Goal: Task Accomplishment & Management: Manage account settings

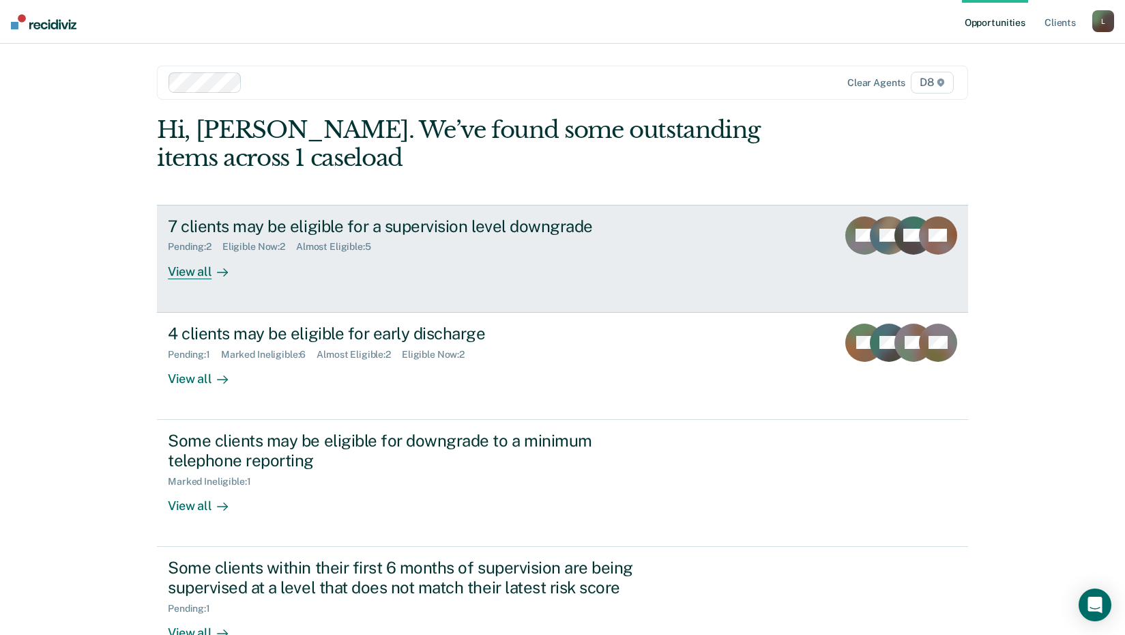
click at [244, 233] on div "7 clients may be eligible for a supervision level downgrade" at bounding box center [407, 226] width 479 height 20
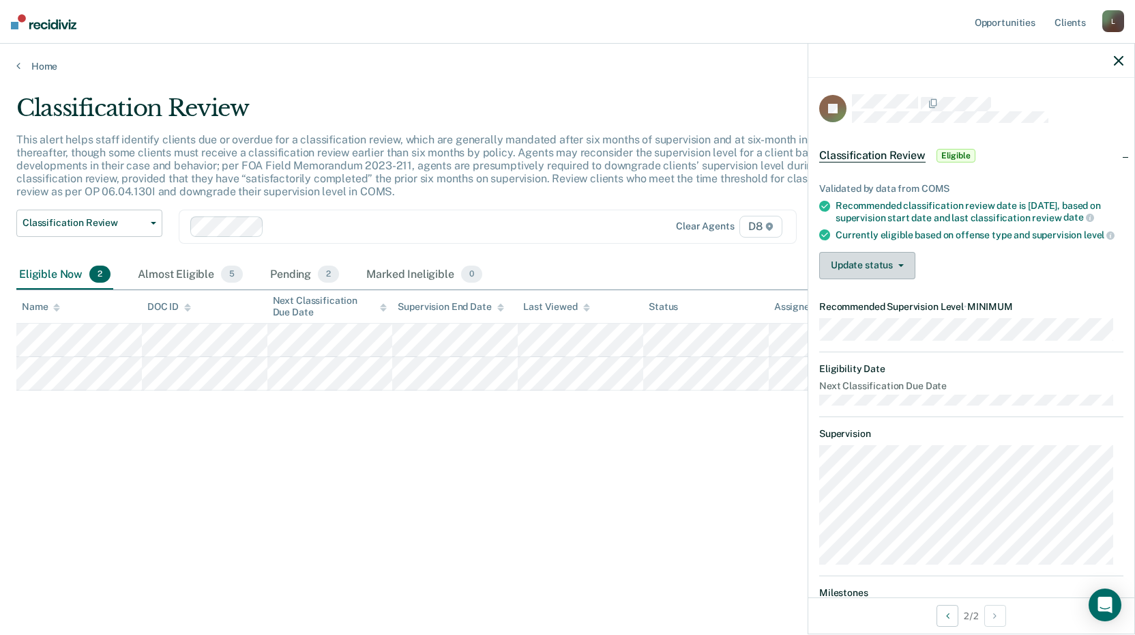
click at [862, 279] on button "Update status" at bounding box center [867, 265] width 96 height 27
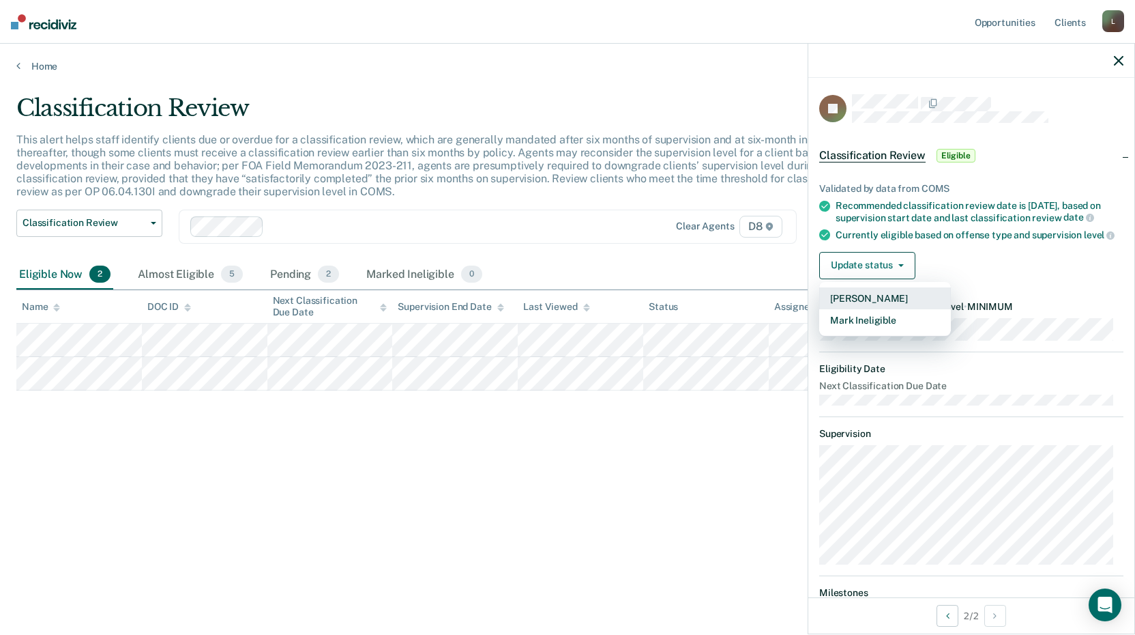
click at [860, 309] on button "[PERSON_NAME]" at bounding box center [885, 298] width 132 height 22
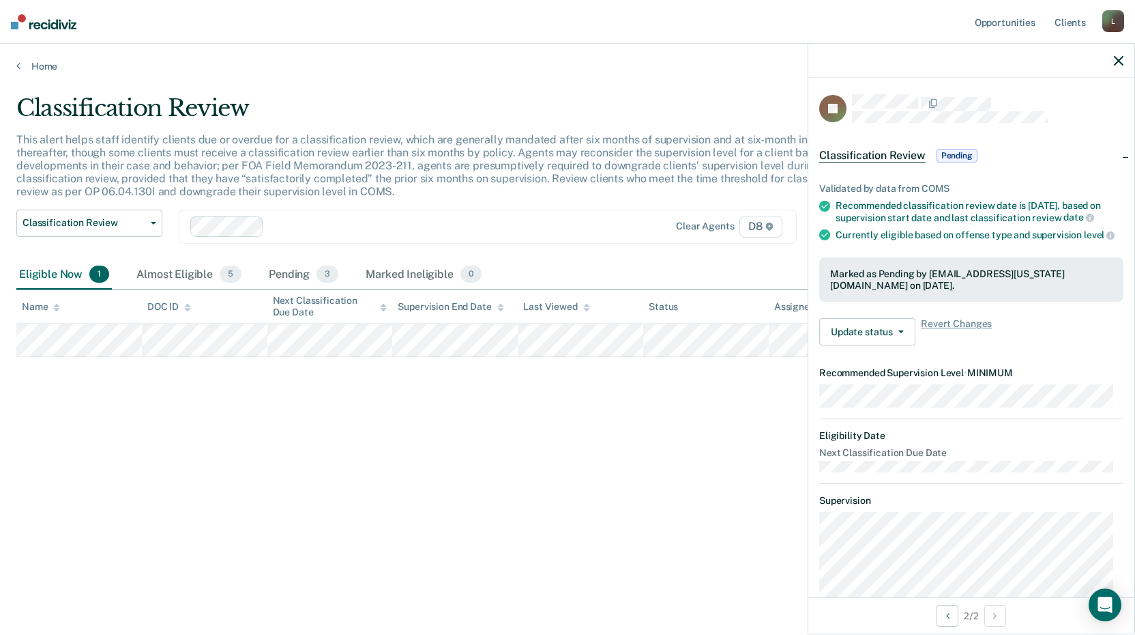
click at [127, 398] on div "Classification Review This alert helps staff identify clients due or overdue fo…" at bounding box center [567, 313] width 1103 height 438
click at [250, 411] on div "Classification Review This alert helps staff identify clients due or overdue fo…" at bounding box center [567, 313] width 1103 height 438
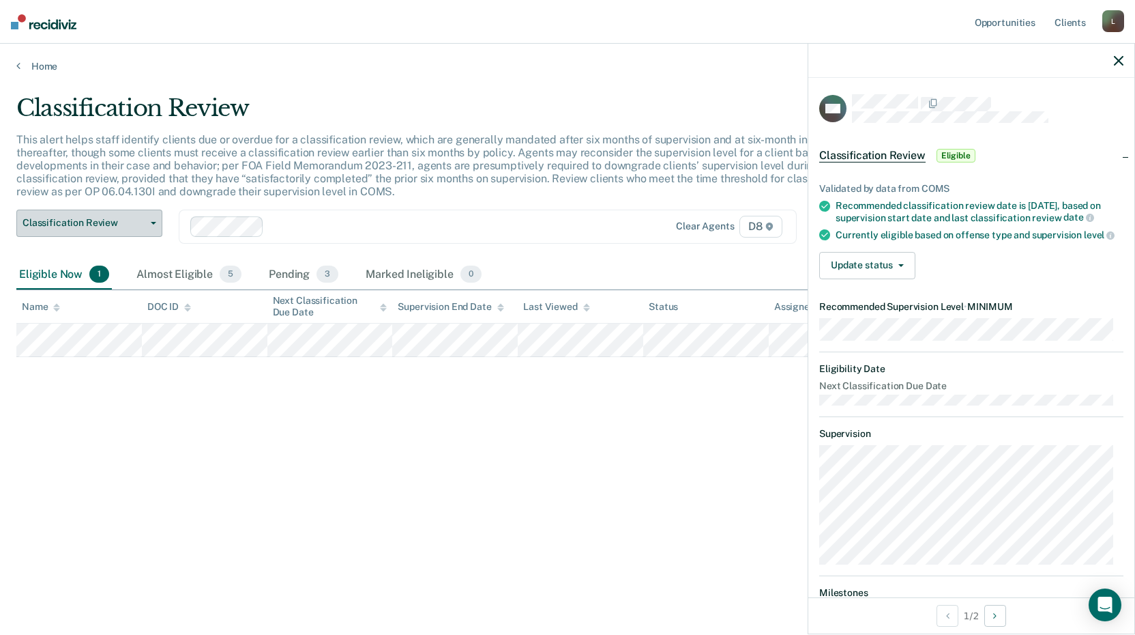
click at [103, 220] on span "Classification Review" at bounding box center [84, 223] width 123 height 12
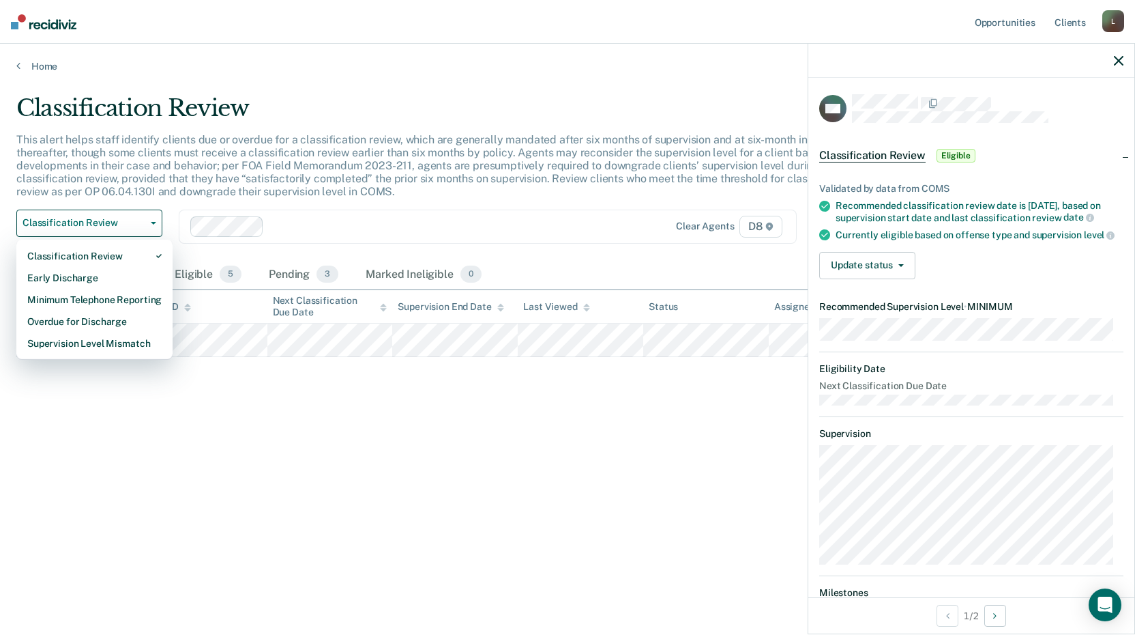
click at [353, 454] on div "Classification Review This alert helps staff identify clients due or overdue fo…" at bounding box center [567, 313] width 1103 height 438
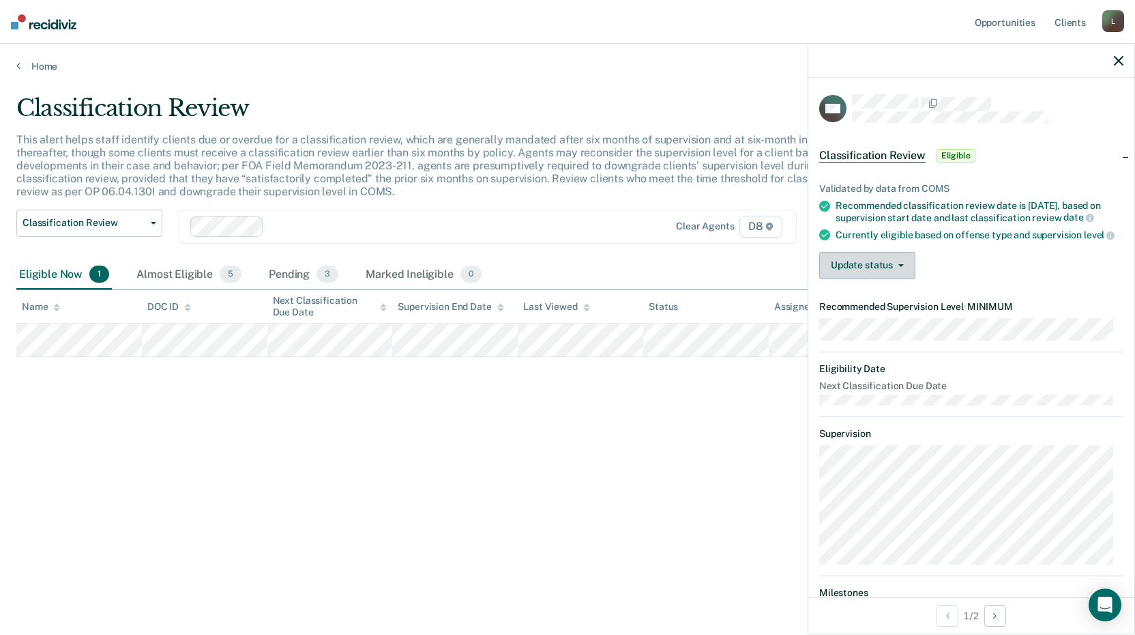
click at [901, 278] on button "Update status" at bounding box center [867, 265] width 96 height 27
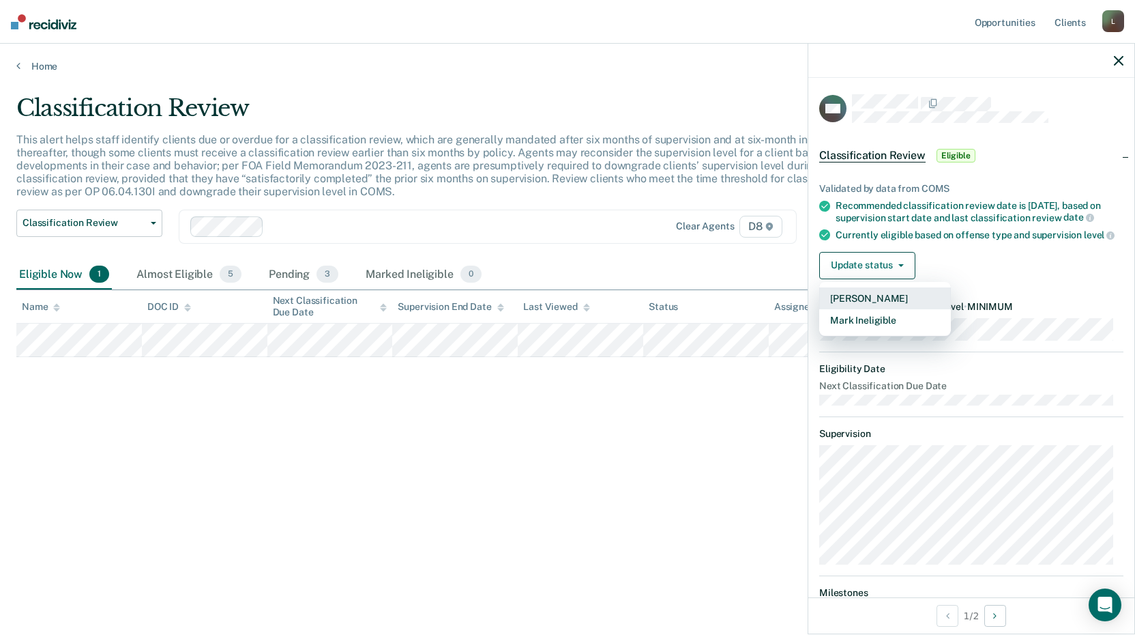
click at [872, 308] on button "[PERSON_NAME]" at bounding box center [885, 298] width 132 height 22
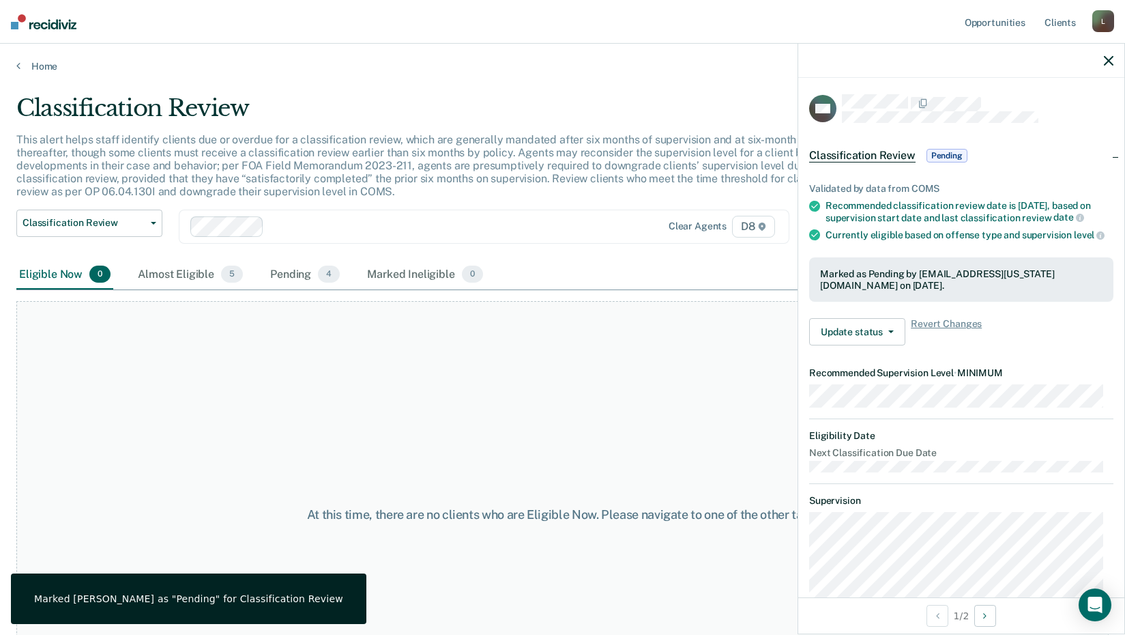
click at [431, 489] on div "At this time, there are no clients who are Eligible Now. Please navigate to one…" at bounding box center [562, 514] width 1092 height 427
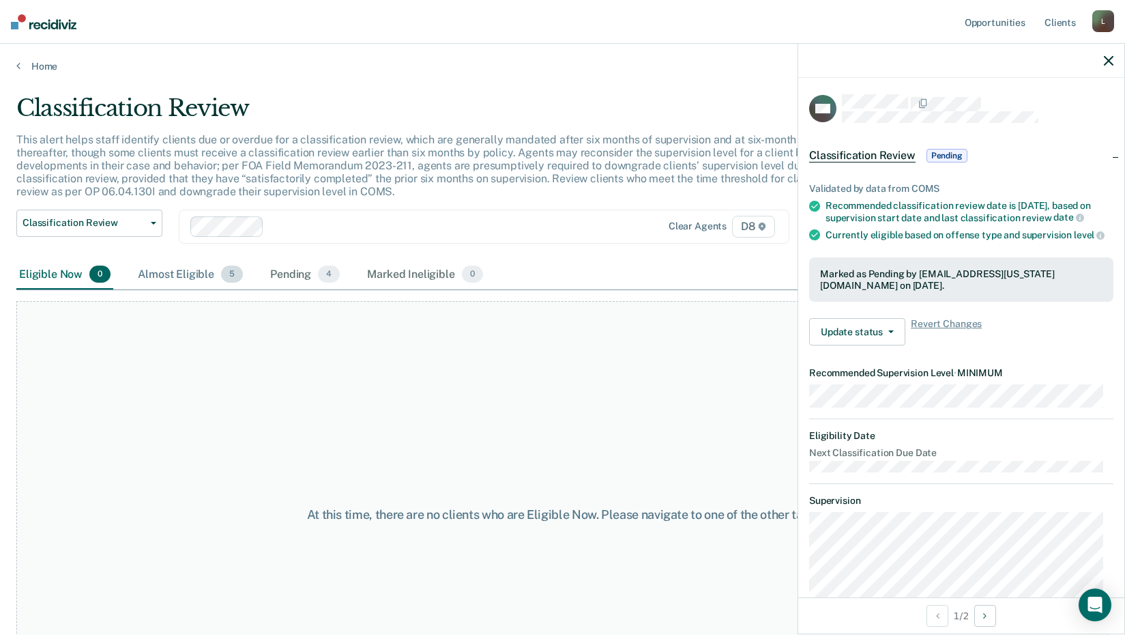
click at [203, 271] on div "Almost Eligible 5" at bounding box center [190, 275] width 111 height 30
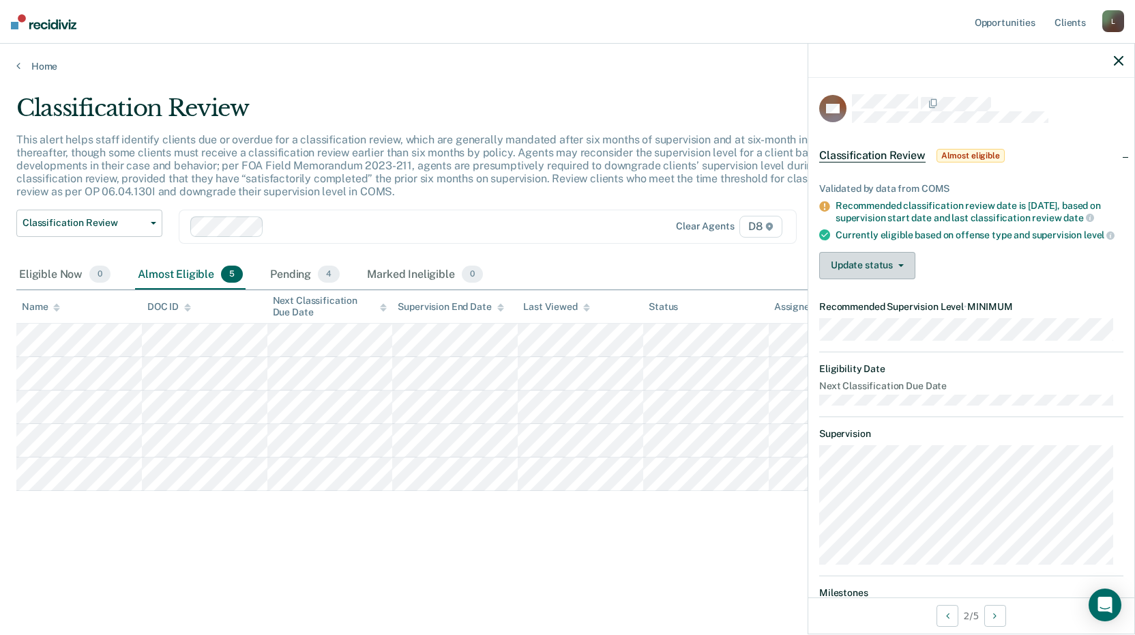
click at [860, 267] on button "Update status" at bounding box center [867, 265] width 96 height 27
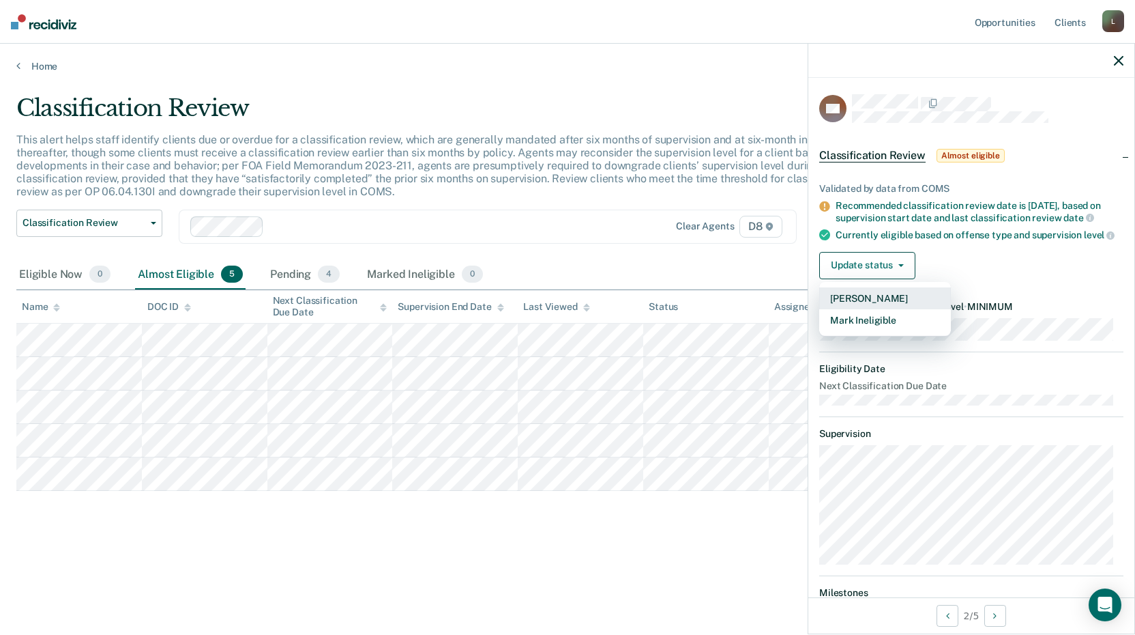
click at [858, 304] on button "[PERSON_NAME]" at bounding box center [885, 298] width 132 height 22
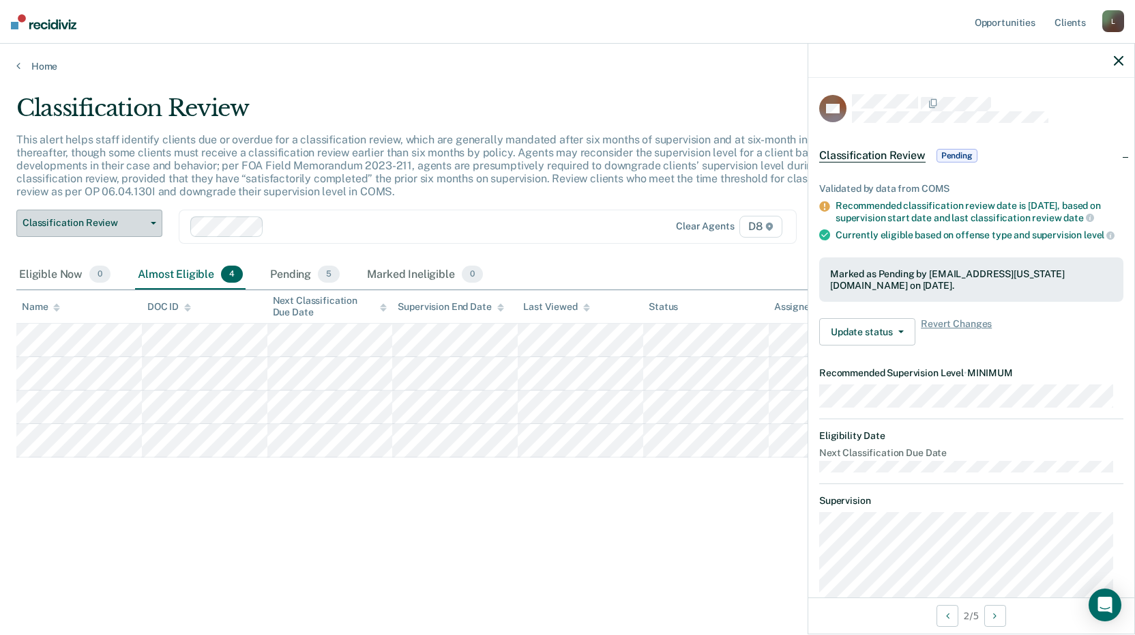
click at [89, 215] on button "Classification Review" at bounding box center [89, 222] width 146 height 27
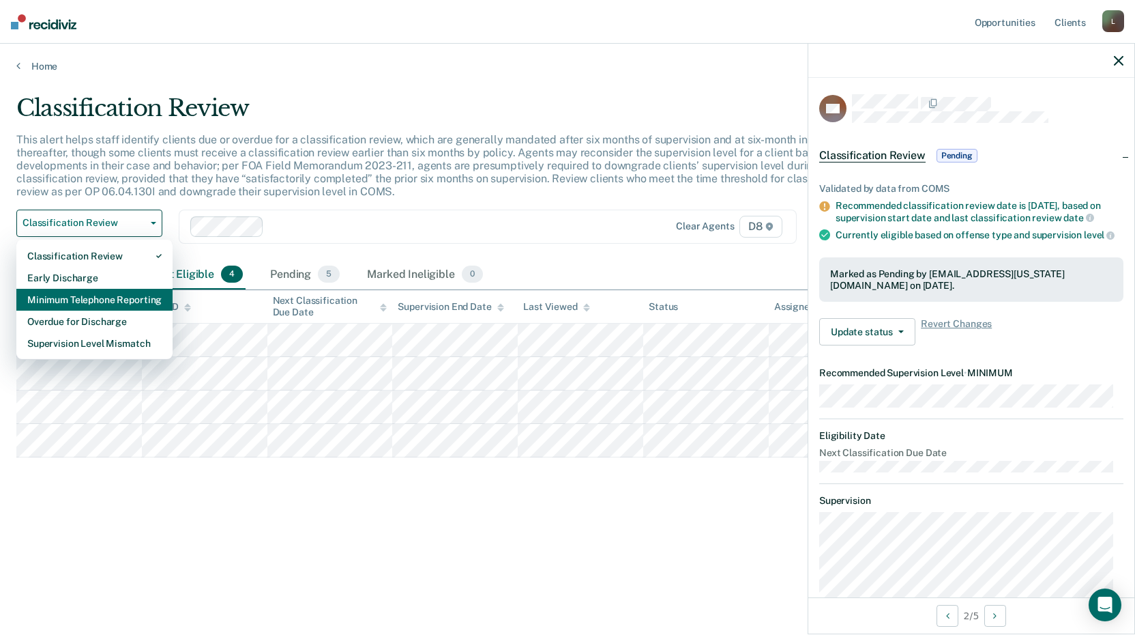
click at [79, 293] on div "Minimum Telephone Reporting" at bounding box center [94, 300] width 134 height 22
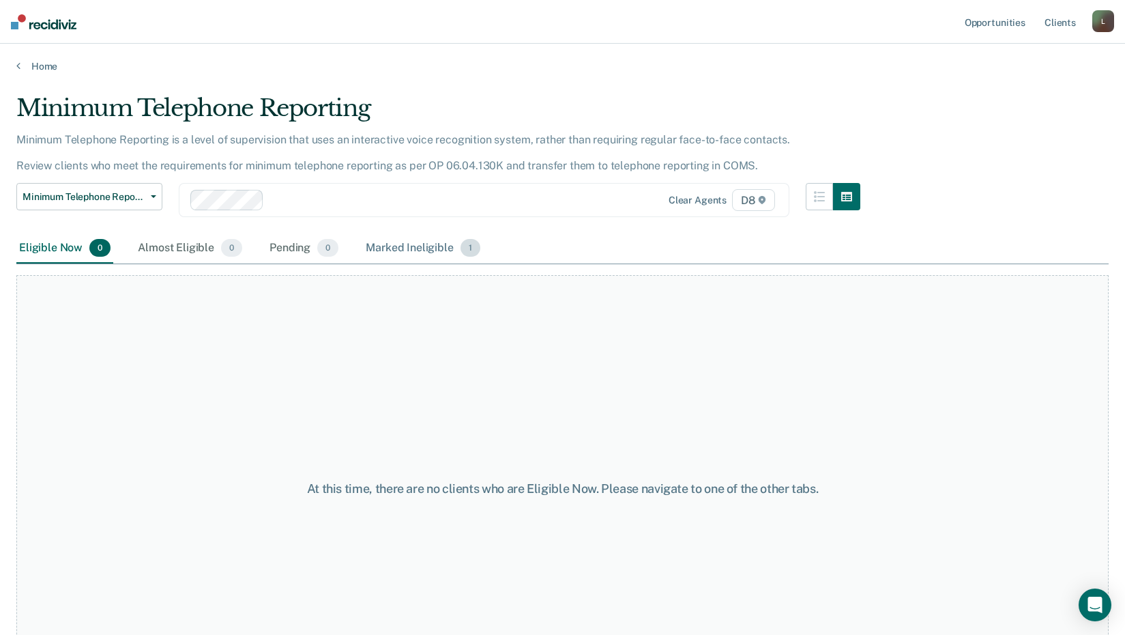
click at [374, 250] on div "Marked Ineligible 1" at bounding box center [423, 248] width 120 height 30
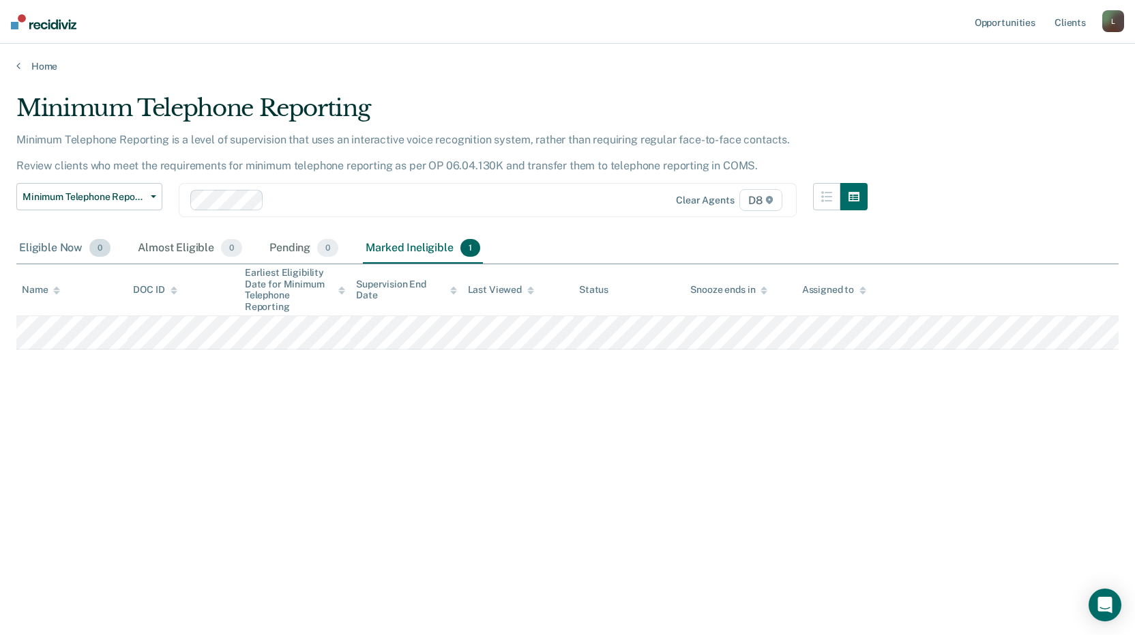
click at [41, 241] on div "Eligible Now 0" at bounding box center [64, 248] width 97 height 30
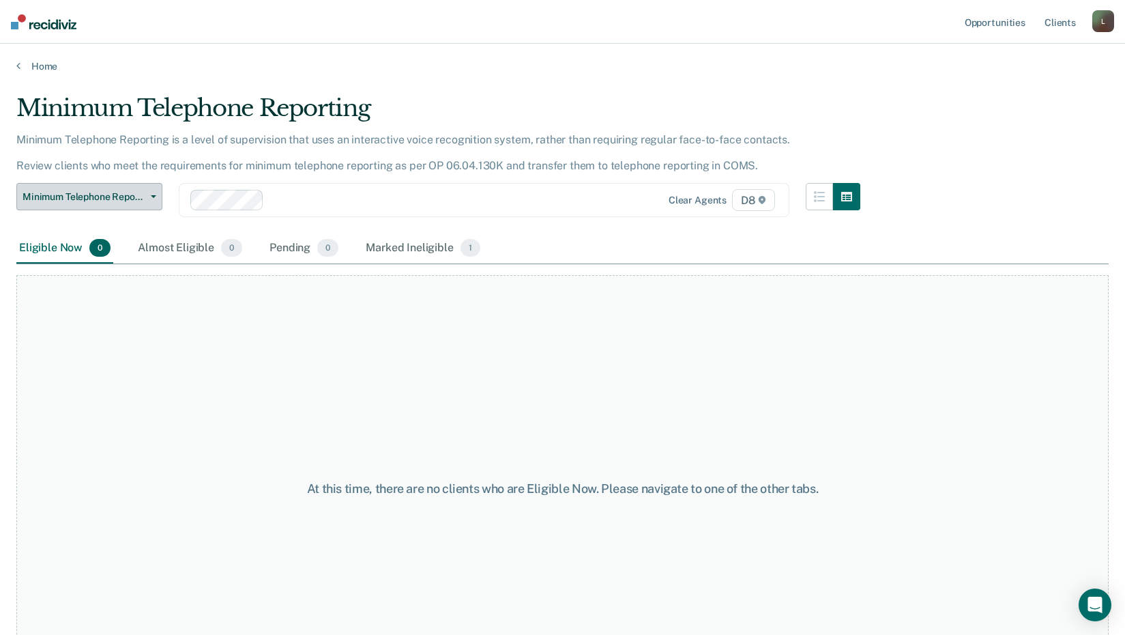
click at [87, 198] on span "Minimum Telephone Reporting" at bounding box center [84, 197] width 123 height 12
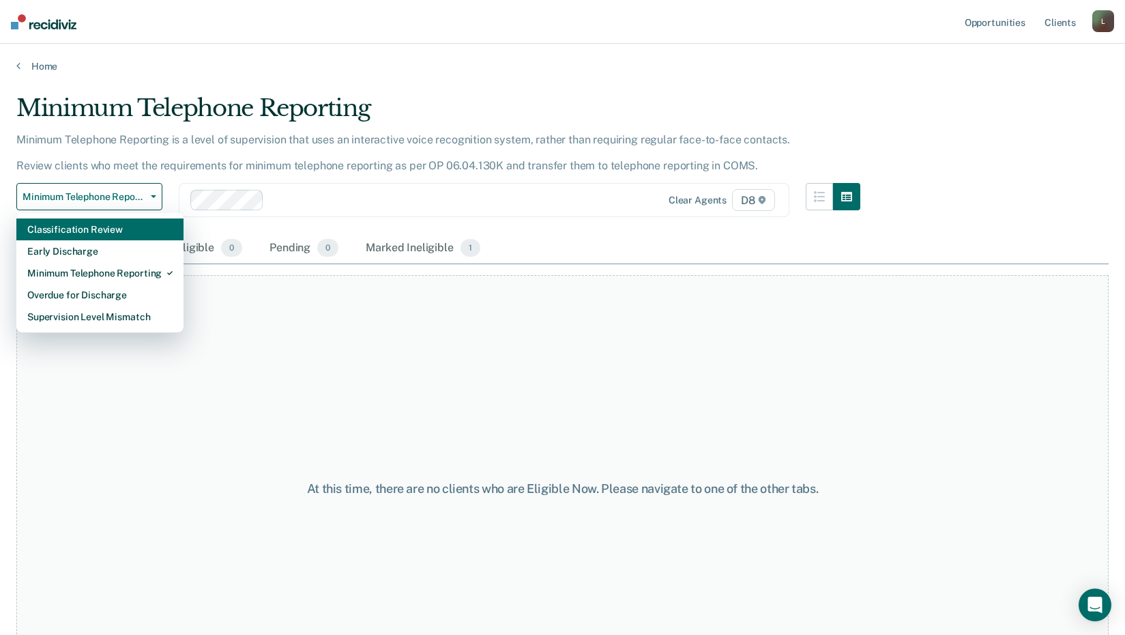
click at [81, 235] on div "Classification Review" at bounding box center [99, 229] width 145 height 22
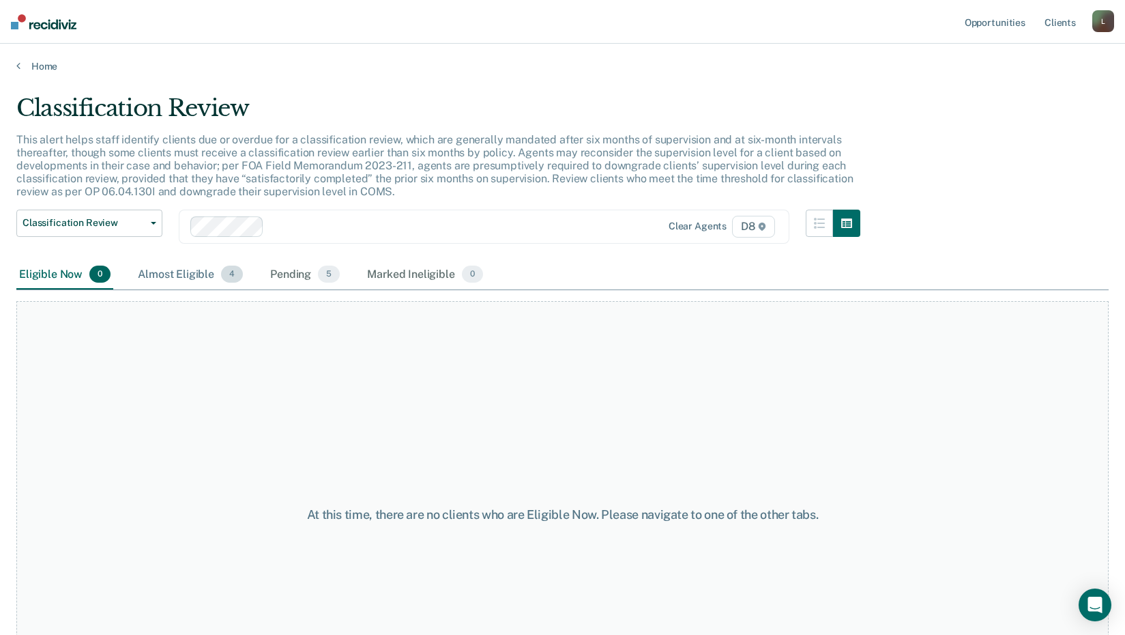
click at [168, 278] on div "Almost Eligible 4" at bounding box center [190, 275] width 111 height 30
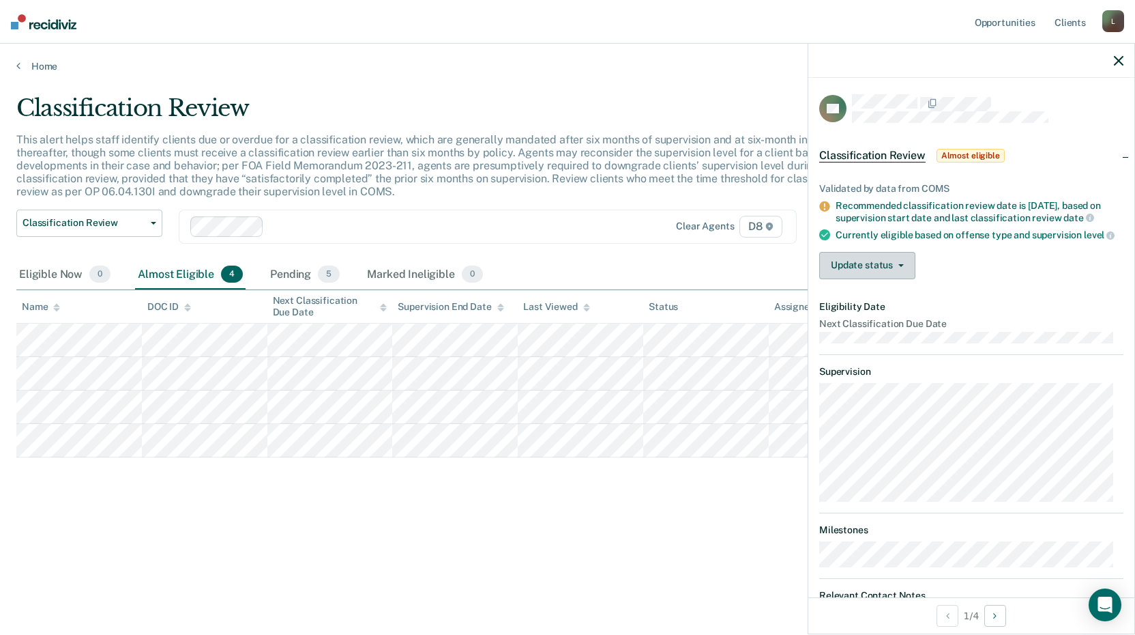
click at [865, 267] on button "Update status" at bounding box center [867, 265] width 96 height 27
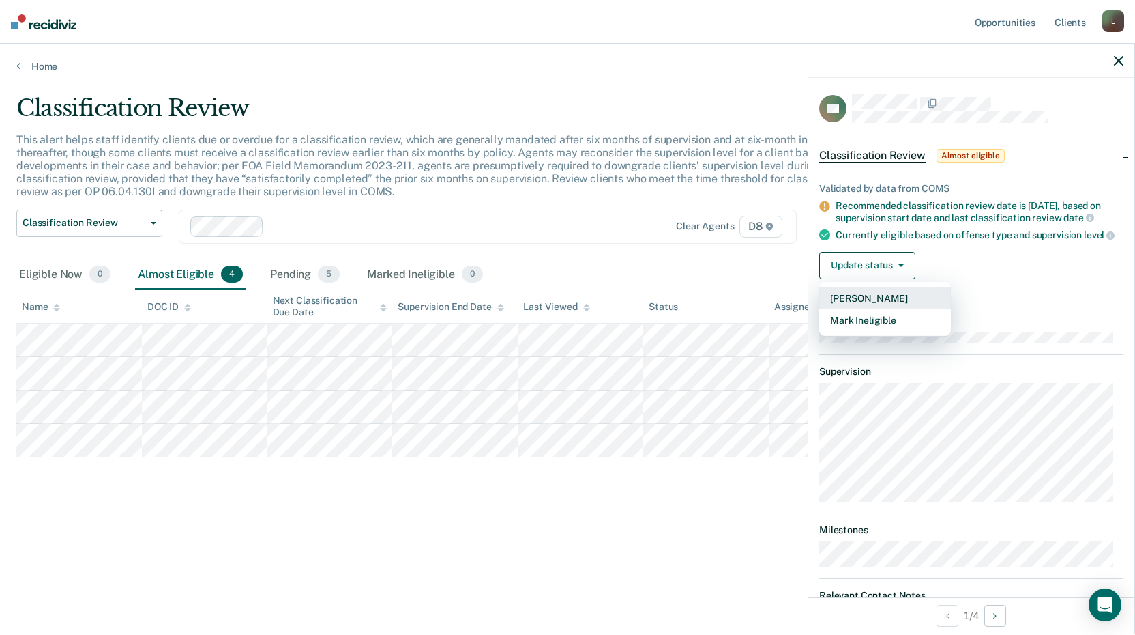
click at [864, 306] on button "[PERSON_NAME]" at bounding box center [885, 298] width 132 height 22
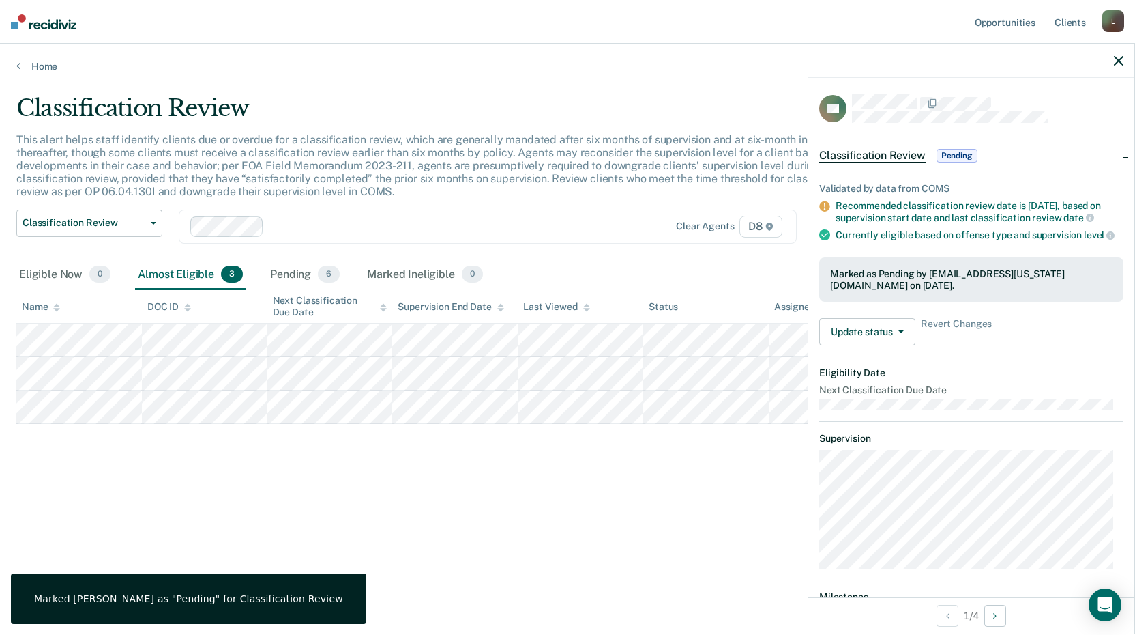
click at [271, 464] on div "Classification Review This alert helps staff identify clients due or overdue fo…" at bounding box center [567, 313] width 1103 height 438
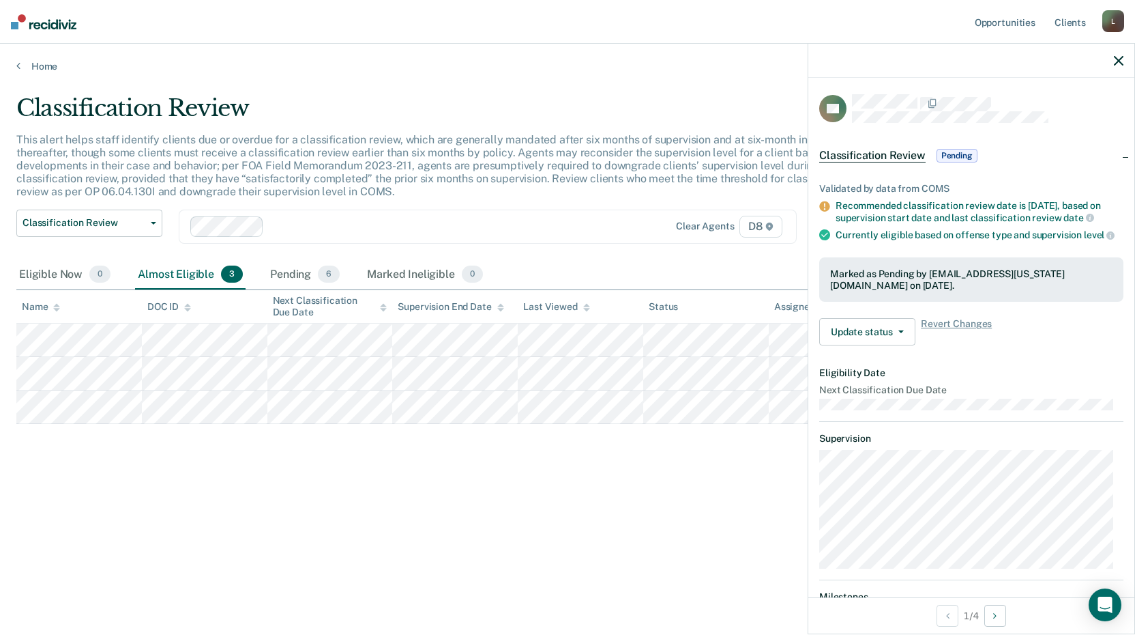
click at [116, 486] on div "Classification Review This alert helps staff identify clients due or overdue fo…" at bounding box center [567, 313] width 1103 height 438
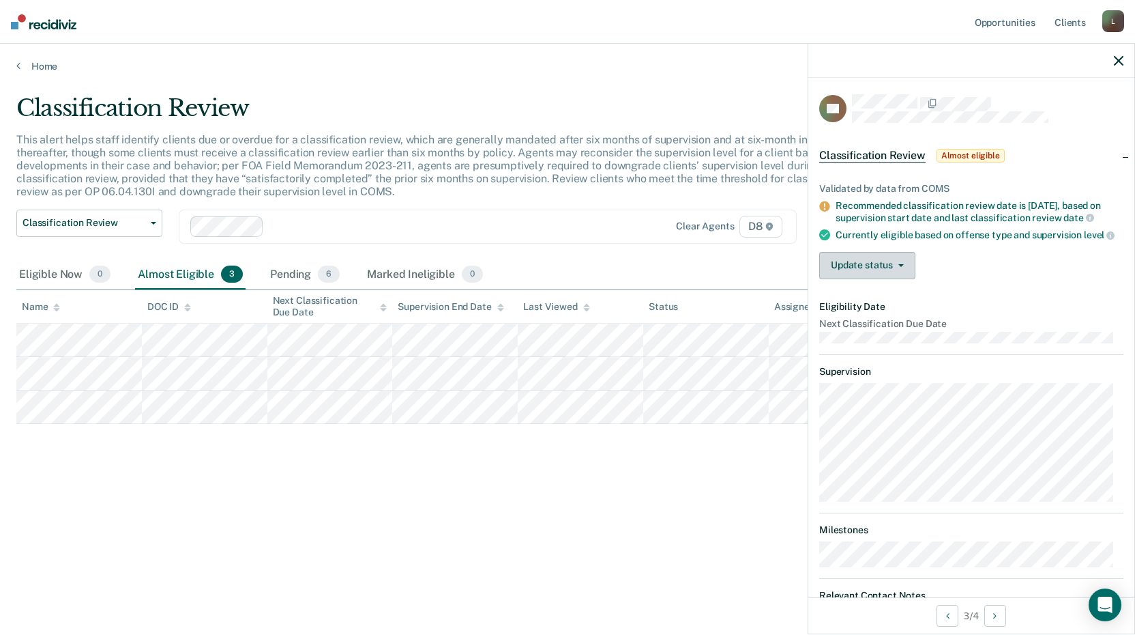
click at [849, 279] on button "Update status" at bounding box center [867, 265] width 96 height 27
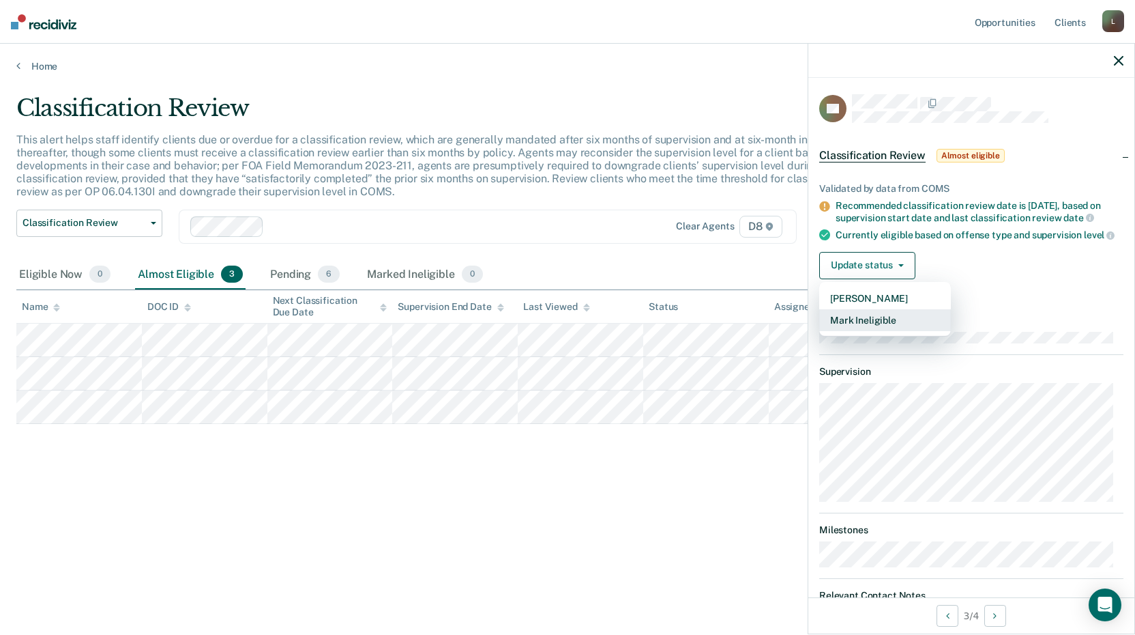
click at [846, 331] on button "Mark Ineligible" at bounding box center [885, 320] width 132 height 22
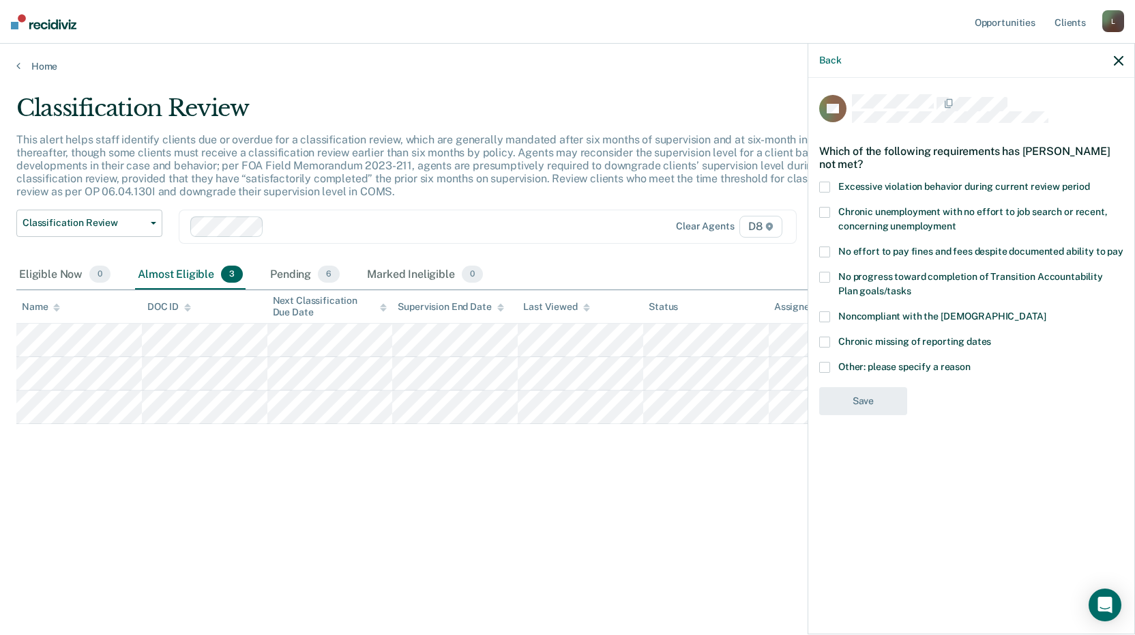
click at [824, 364] on span at bounding box center [824, 367] width 11 height 11
click at [971, 362] on input "Other: please specify a reason" at bounding box center [971, 362] width 0 height 0
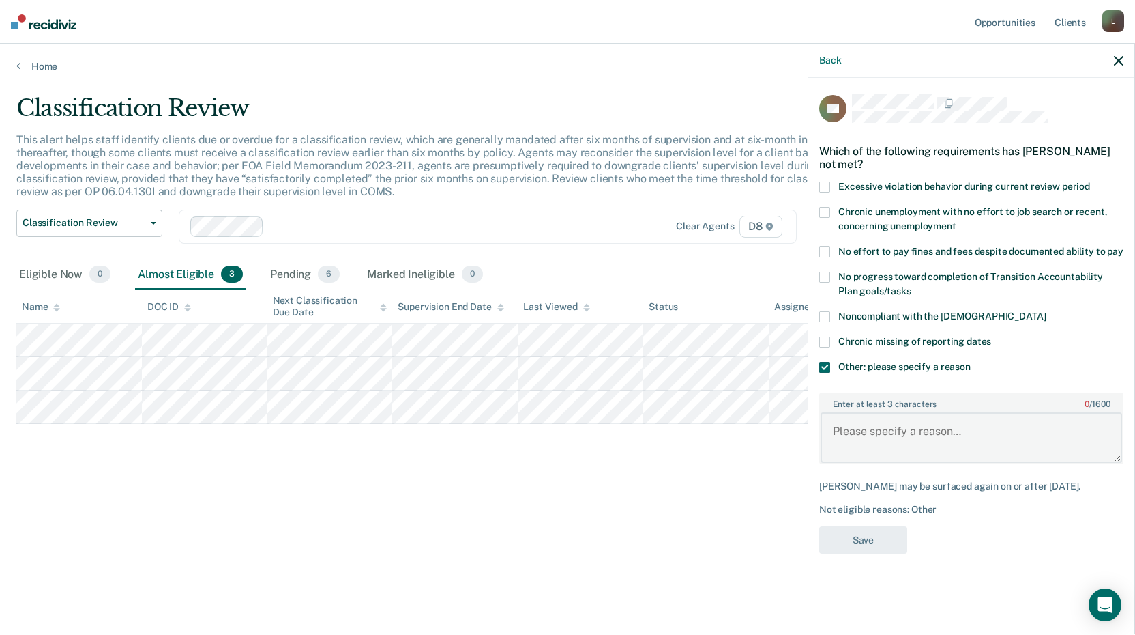
click at [873, 448] on textarea "Enter at least 3 characters 0 / 1600" at bounding box center [972, 437] width 302 height 50
type textarea "Pending Misdemeanor for Fighting"
click at [862, 545] on button "Save" at bounding box center [863, 540] width 88 height 28
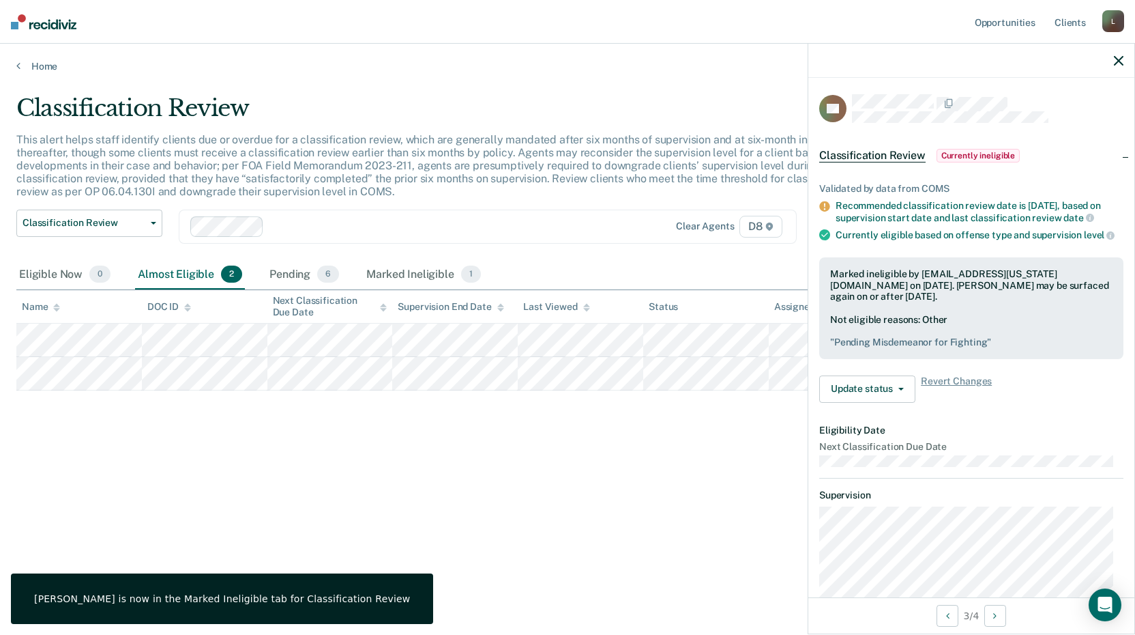
click at [576, 459] on div "Classification Review This alert helps staff identify clients due or overdue fo…" at bounding box center [567, 313] width 1103 height 438
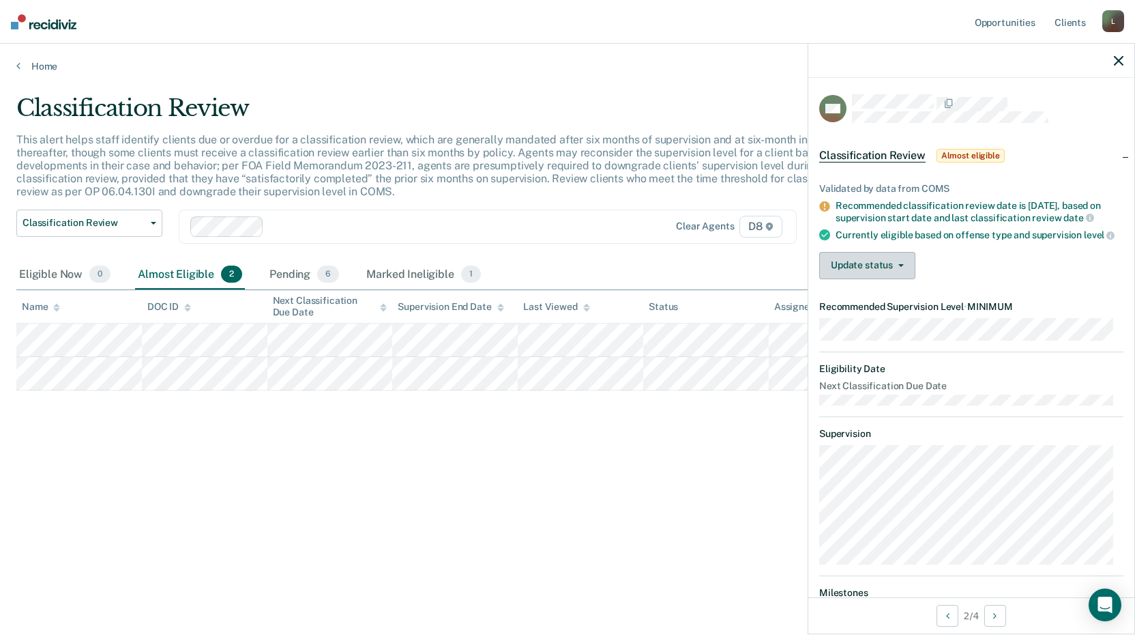
click at [847, 279] on button "Update status" at bounding box center [867, 265] width 96 height 27
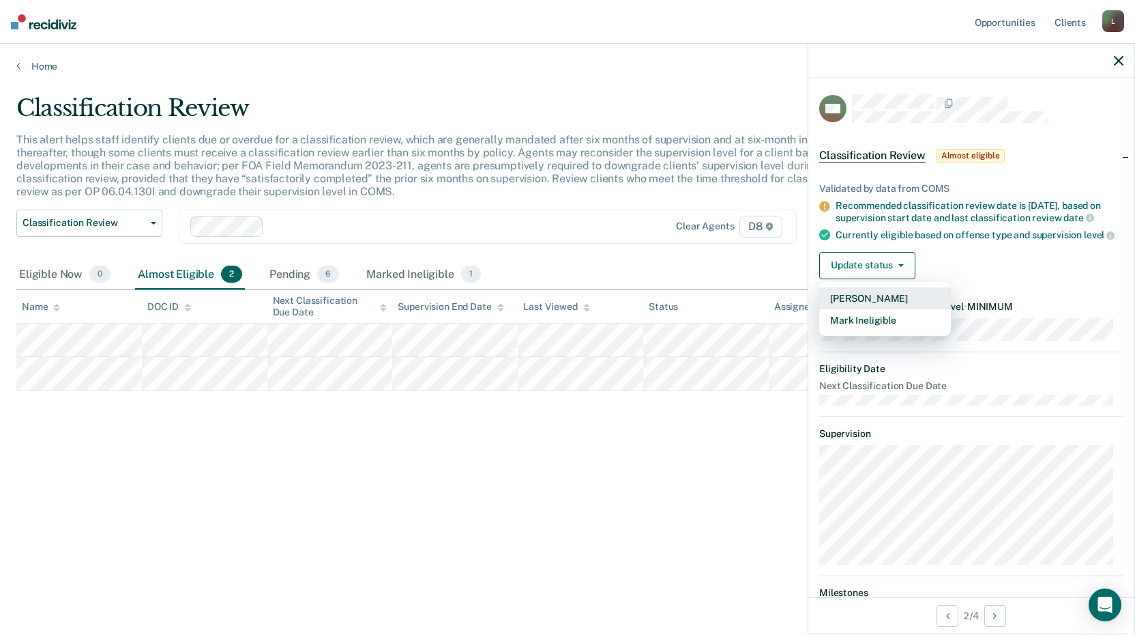
click at [867, 309] on button "[PERSON_NAME]" at bounding box center [885, 298] width 132 height 22
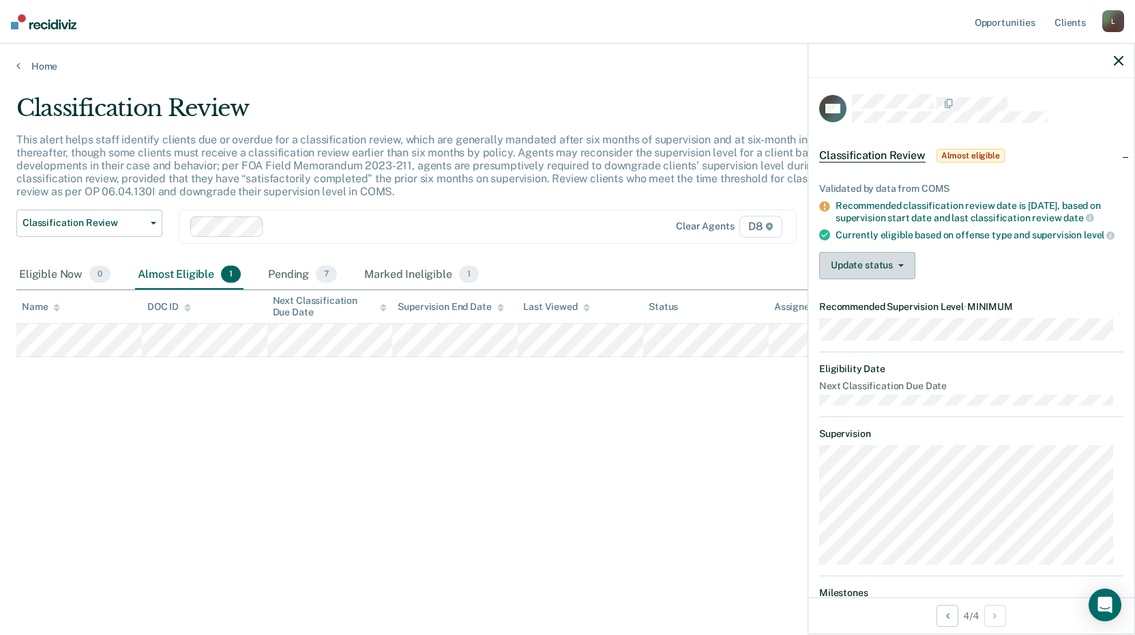
click at [860, 270] on button "Update status" at bounding box center [867, 265] width 96 height 27
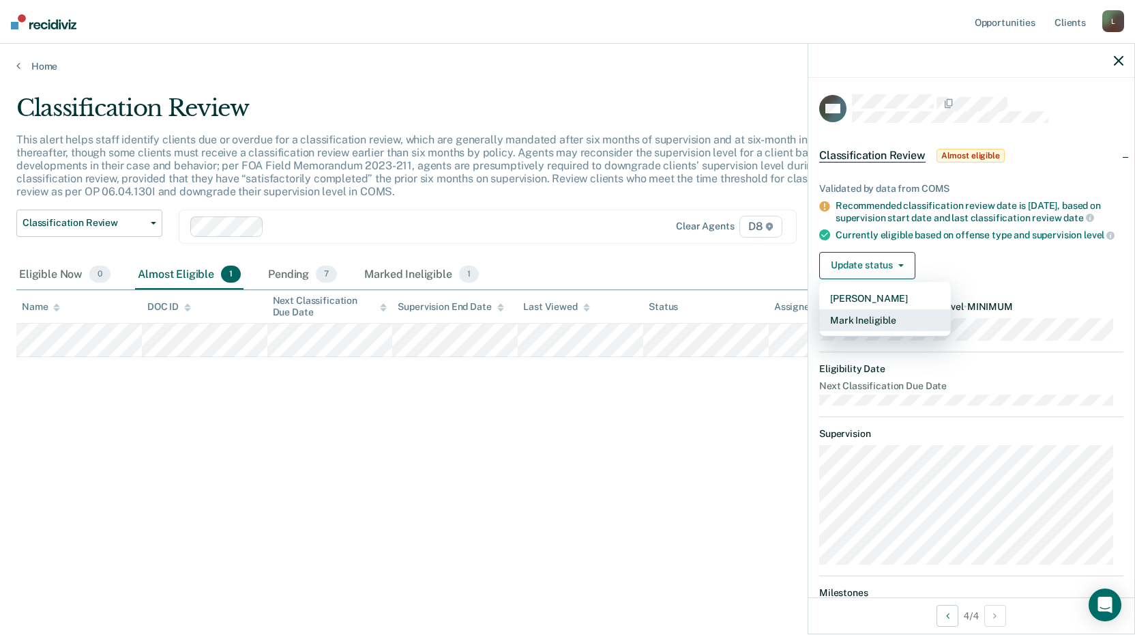
click at [856, 329] on button "Mark Ineligible" at bounding box center [885, 320] width 132 height 22
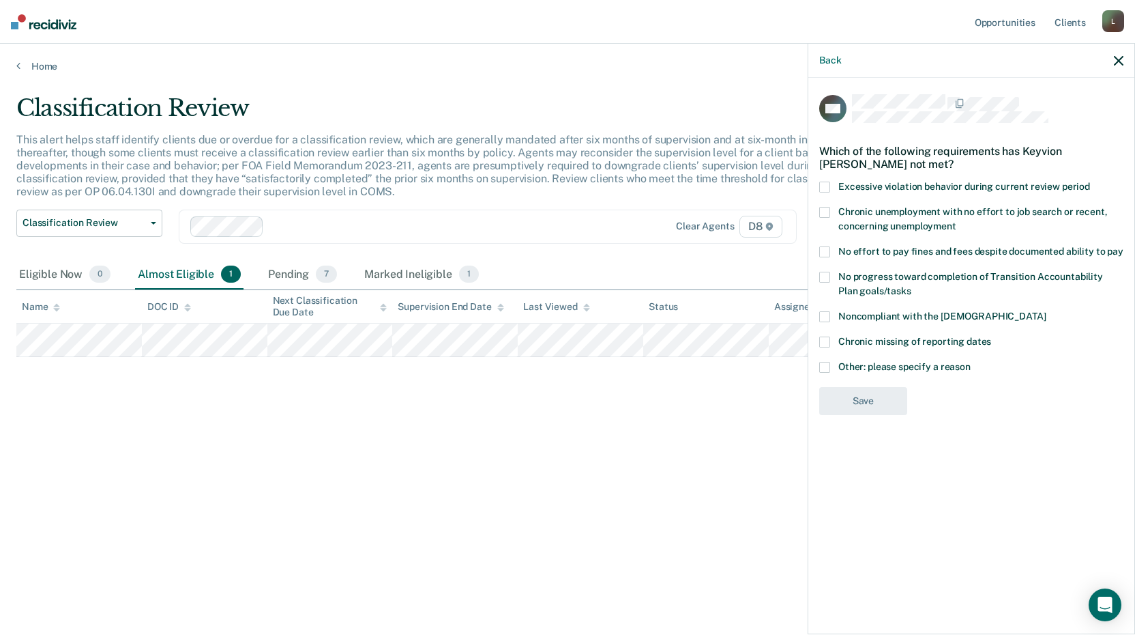
click at [832, 374] on label "Other: please specify a reason" at bounding box center [971, 369] width 304 height 14
click at [971, 362] on input "Other: please specify a reason" at bounding box center [971, 362] width 0 height 0
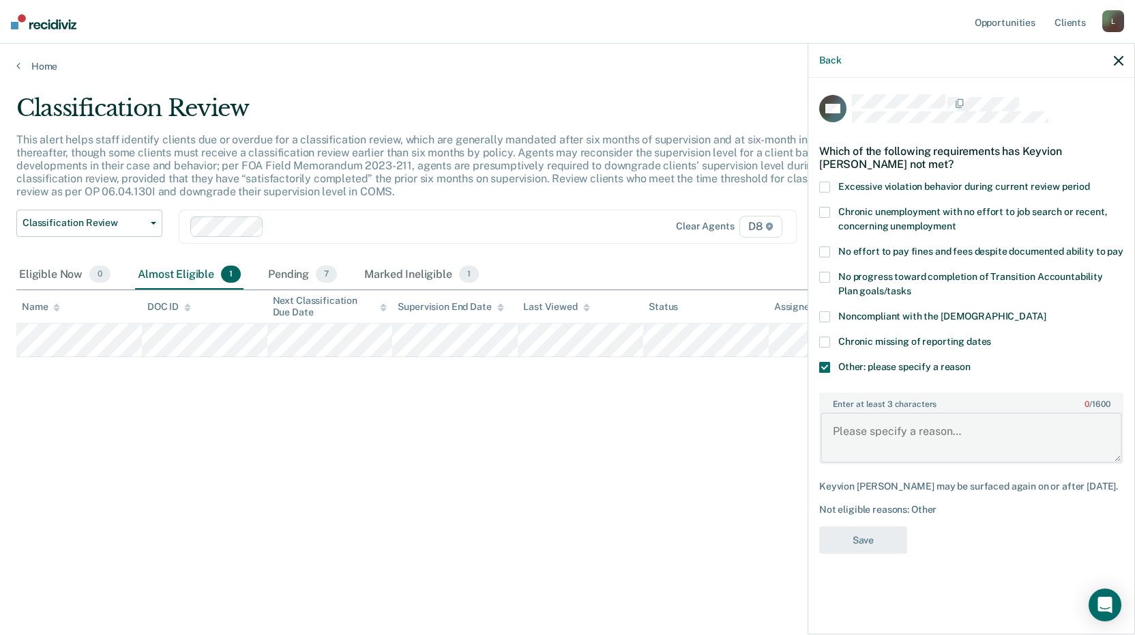
click at [843, 416] on textarea "Enter at least 3 characters 0 / 1600" at bounding box center [972, 437] width 302 height 50
type textarea "Schedule doesn't match current supervision level"
click at [869, 549] on button "Save" at bounding box center [863, 540] width 88 height 28
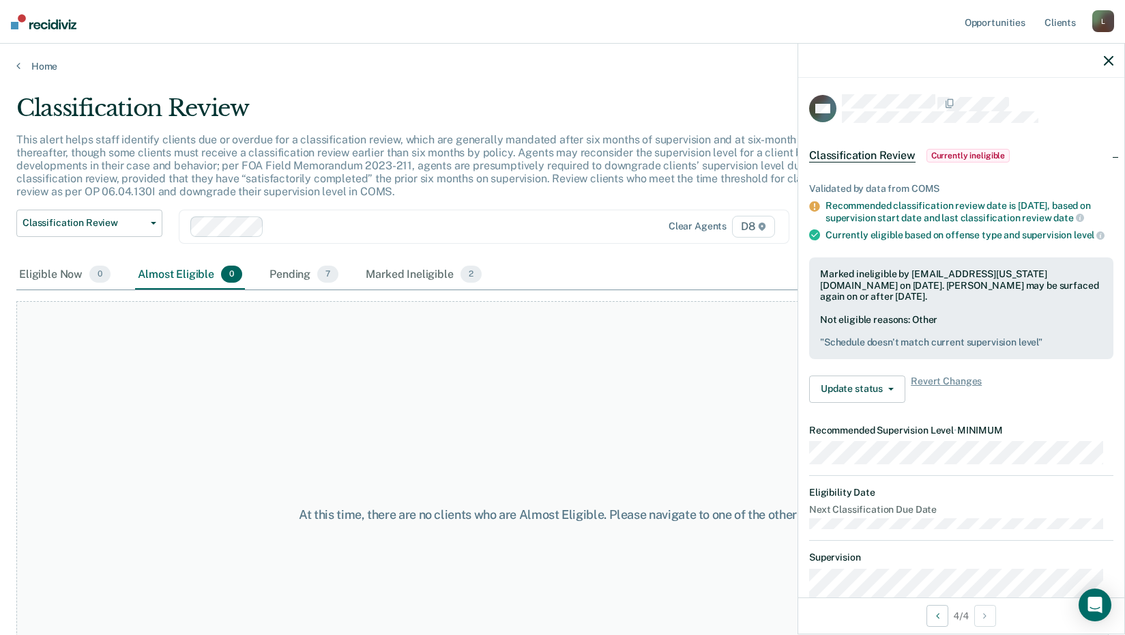
drag, startPoint x: 432, startPoint y: 341, endPoint x: 426, endPoint y: 330, distance: 13.1
click at [432, 338] on div "At this time, there are no clients who are Almost Eligible. Please navigate to …" at bounding box center [562, 514] width 1092 height 427
click at [88, 226] on span "Classification Review" at bounding box center [84, 223] width 123 height 12
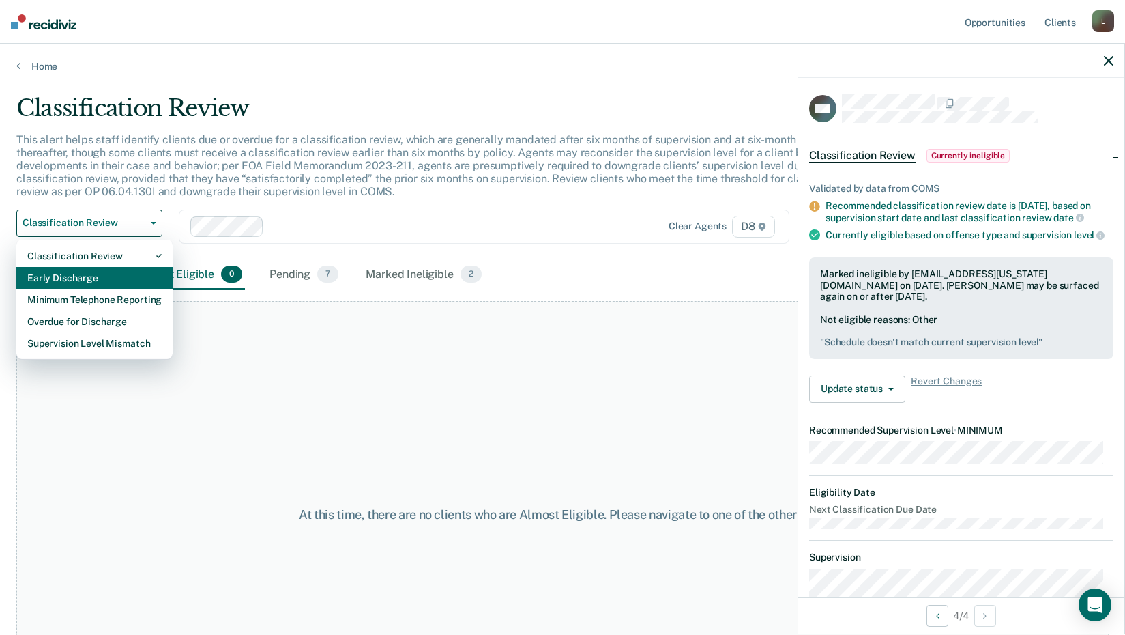
click at [81, 270] on div "Early Discharge" at bounding box center [94, 278] width 134 height 22
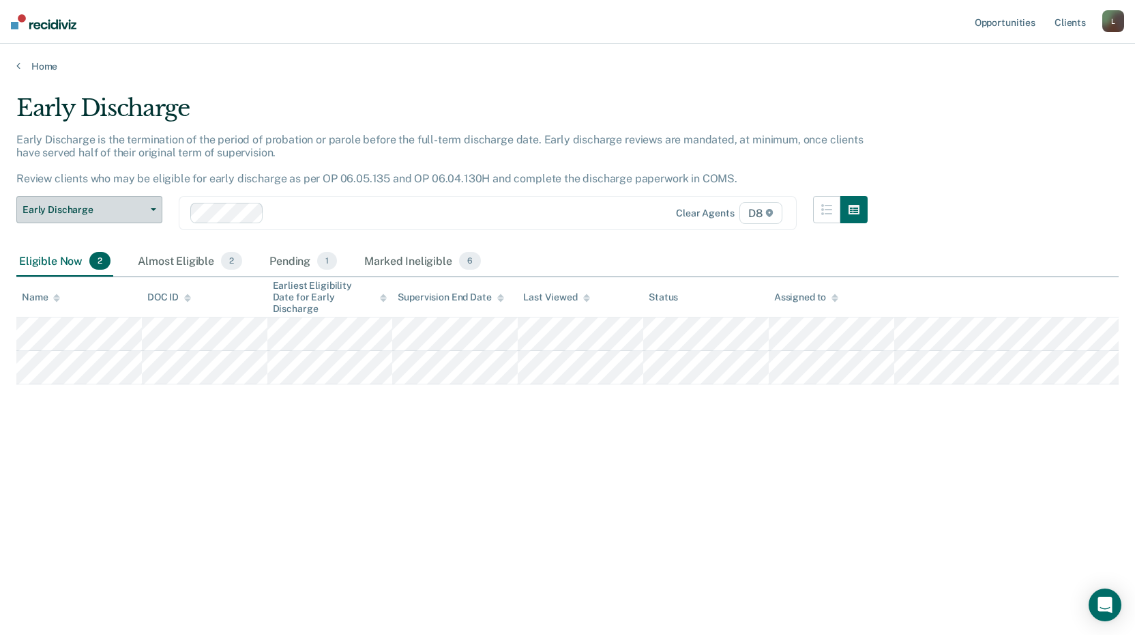
click at [106, 206] on span "Early Discharge" at bounding box center [84, 210] width 123 height 12
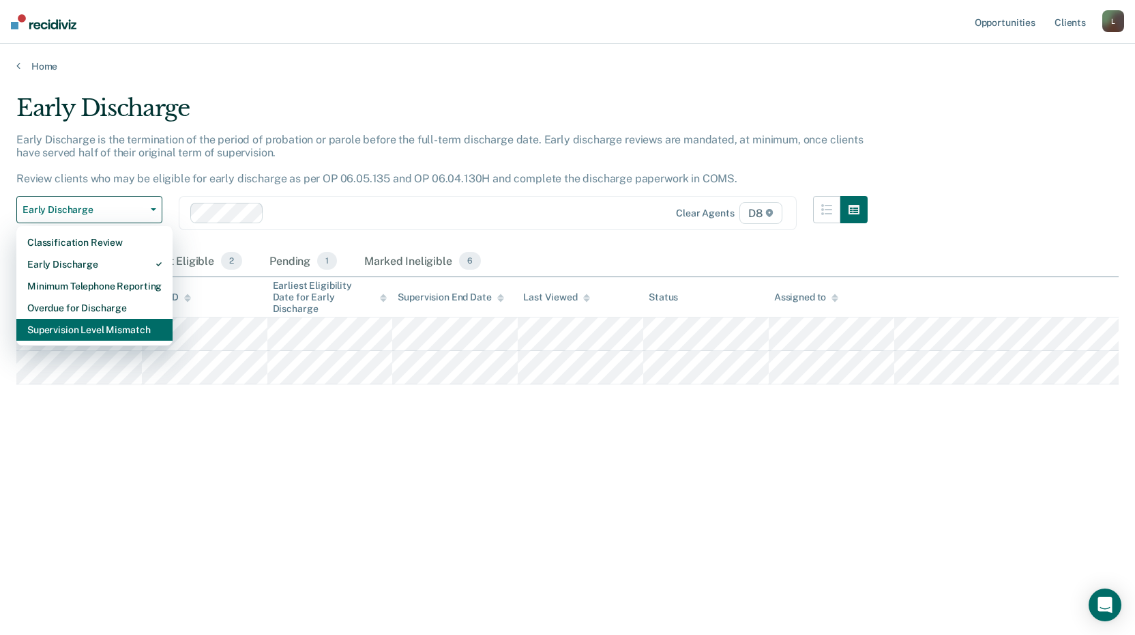
click at [85, 336] on div "Supervision Level Mismatch" at bounding box center [94, 330] width 134 height 22
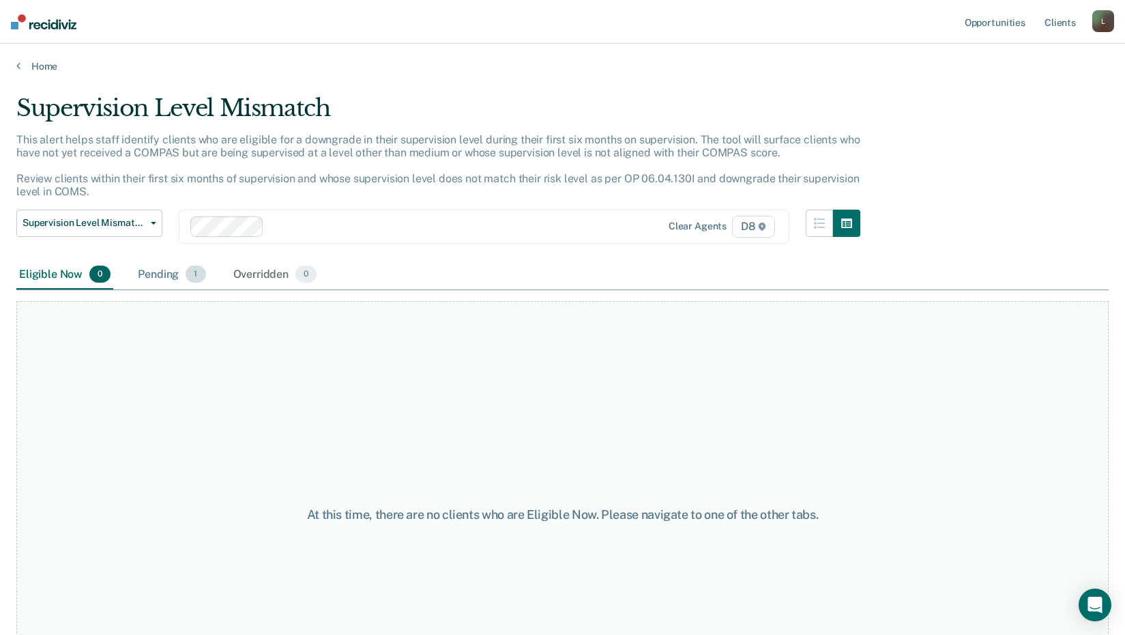
click at [154, 283] on div "Pending 1" at bounding box center [171, 275] width 73 height 30
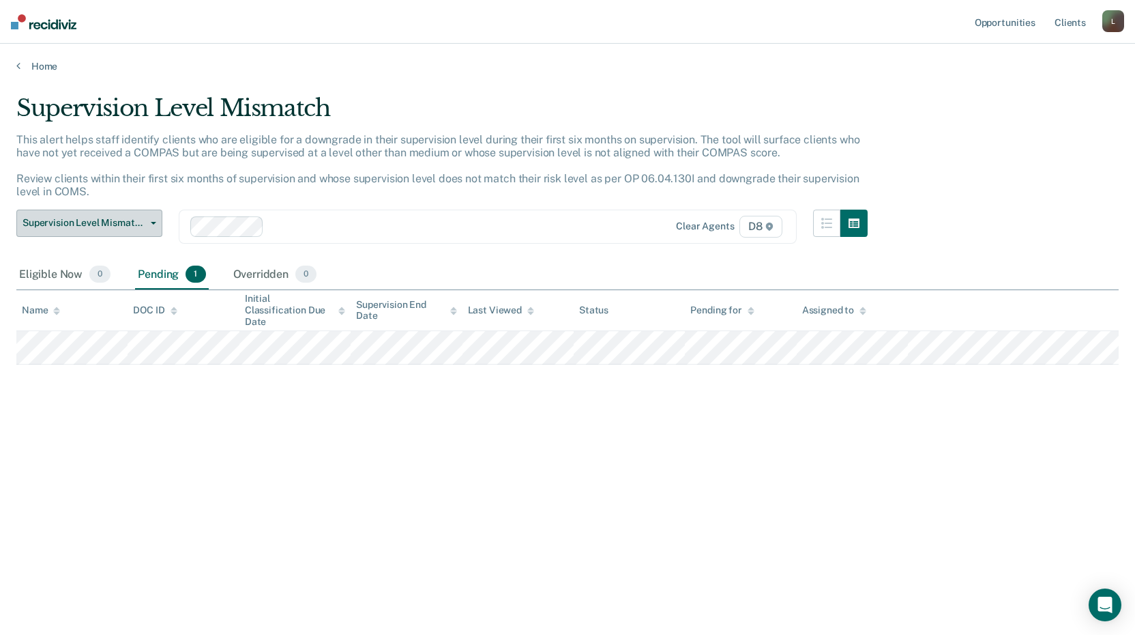
click at [78, 218] on span "Supervision Level Mismatch" at bounding box center [84, 223] width 123 height 12
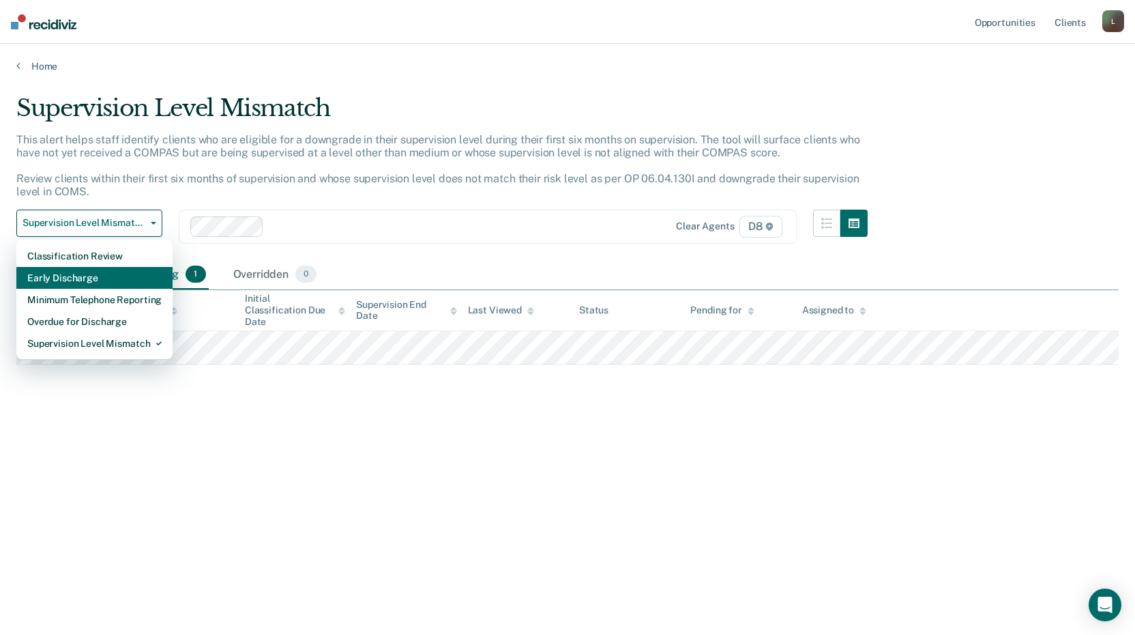
click at [72, 275] on div "Early Discharge" at bounding box center [94, 278] width 134 height 22
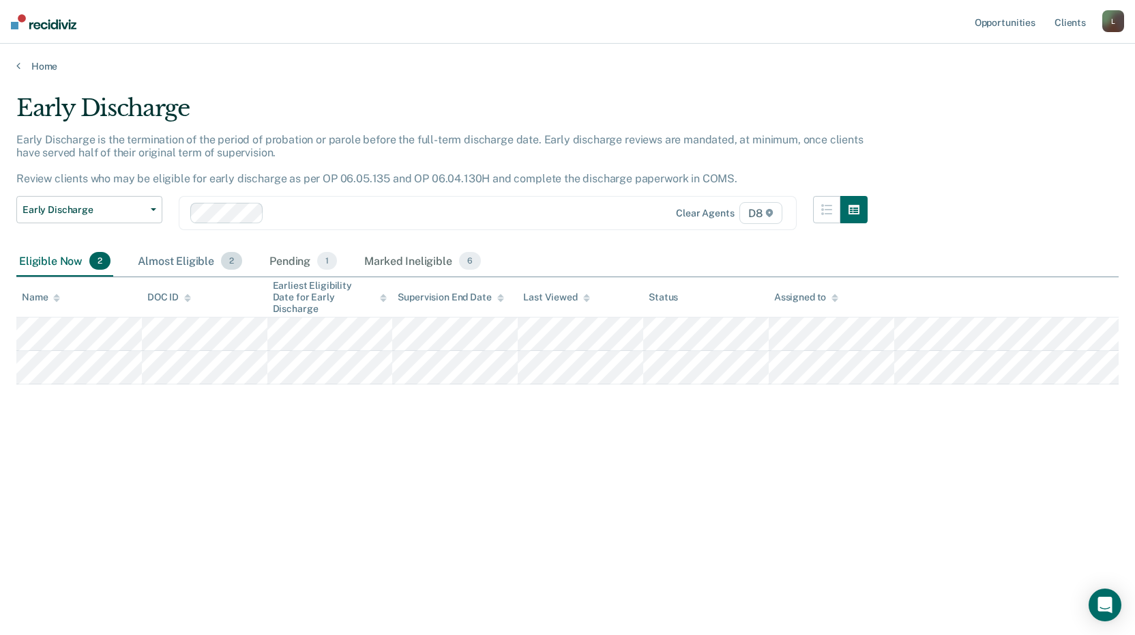
click at [194, 263] on div "Almost Eligible 2" at bounding box center [190, 261] width 110 height 30
click at [98, 194] on div "Early Discharge is the termination of the period of probation or parole before …" at bounding box center [442, 164] width 852 height 63
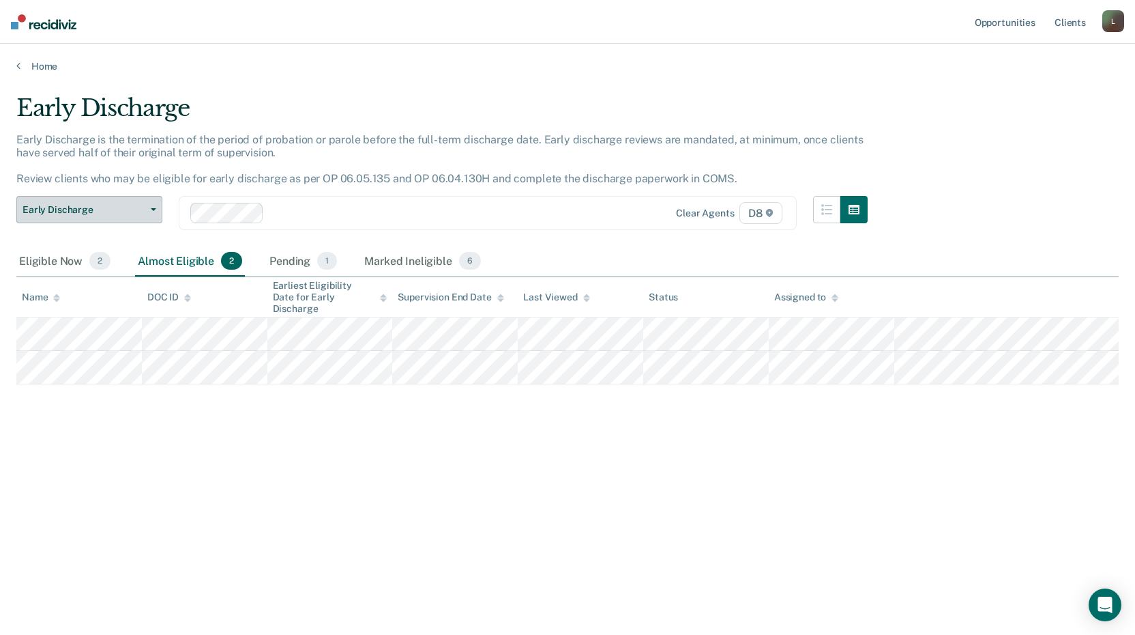
click at [89, 208] on span "Early Discharge" at bounding box center [84, 210] width 123 height 12
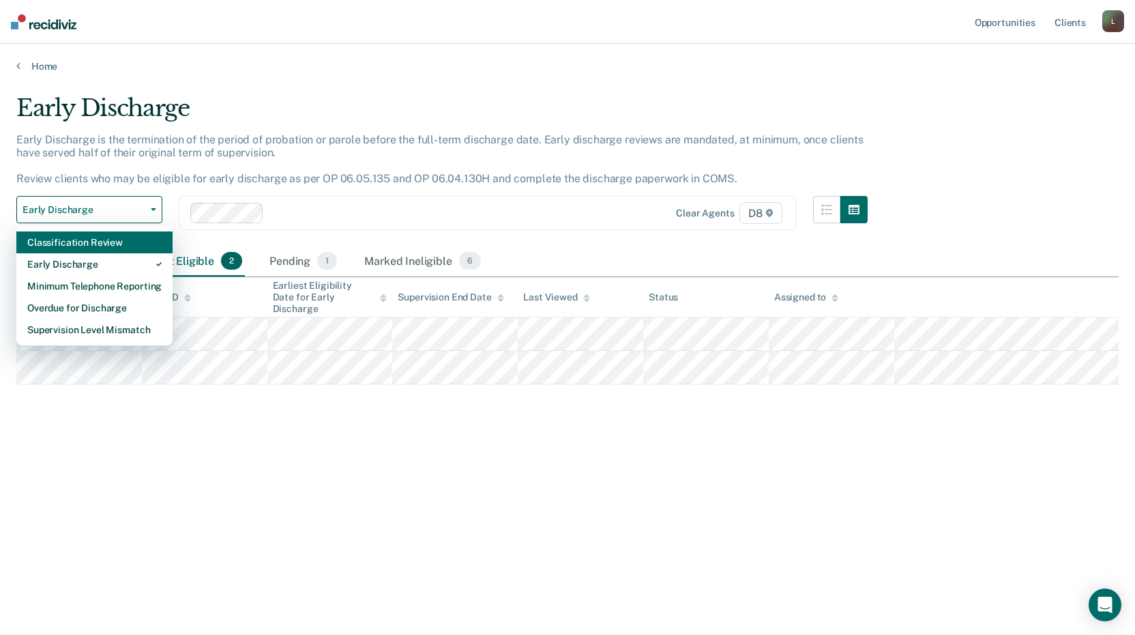
click at [72, 252] on div "Classification Review" at bounding box center [94, 242] width 134 height 22
